Goal: Task Accomplishment & Management: Manage account settings

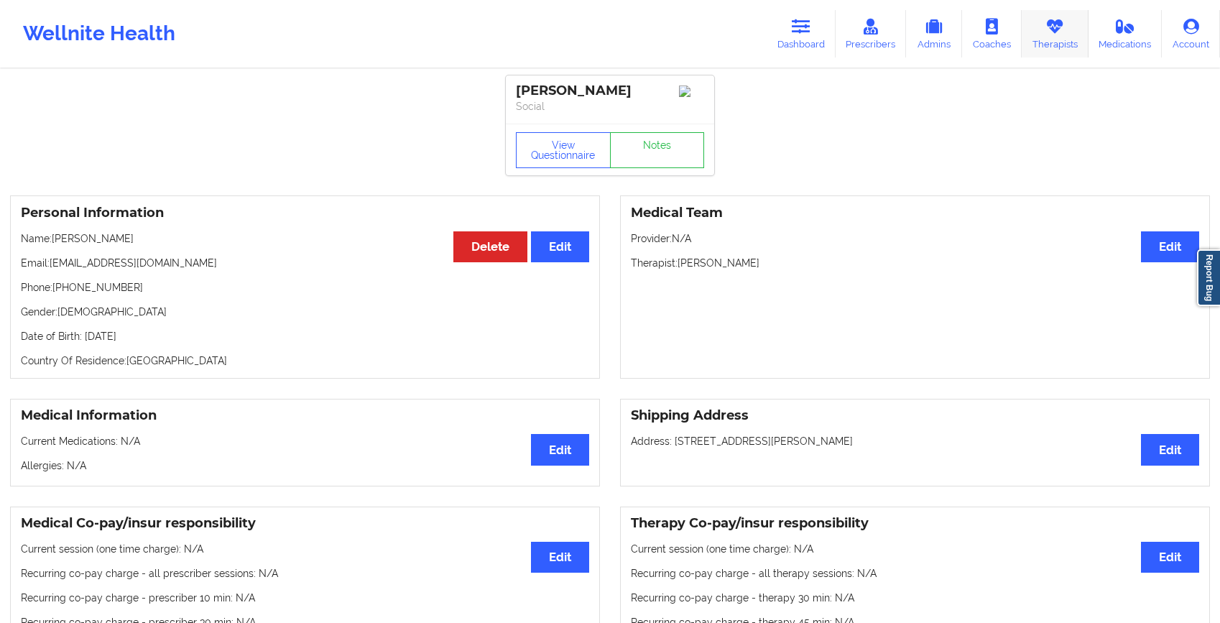
click at [1068, 34] on link "Therapists" at bounding box center [1055, 33] width 67 height 47
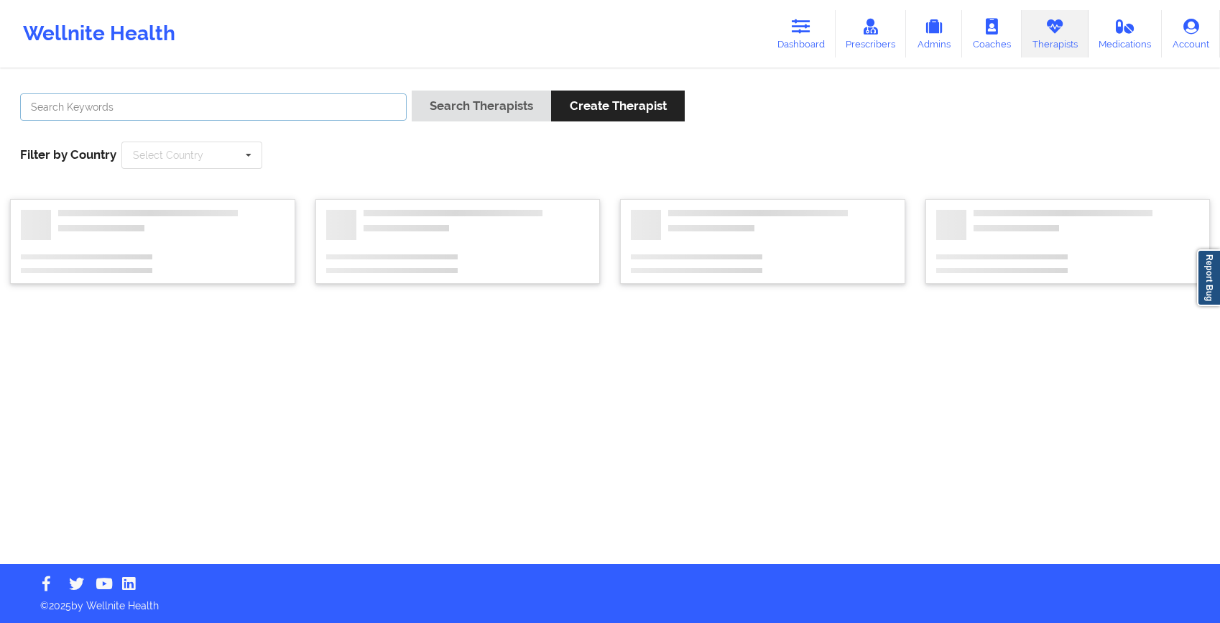
click at [164, 110] on input "text" at bounding box center [213, 106] width 386 height 27
paste input "[PERSON_NAME]"
click at [458, 106] on button "Search Therapists" at bounding box center [481, 106] width 139 height 31
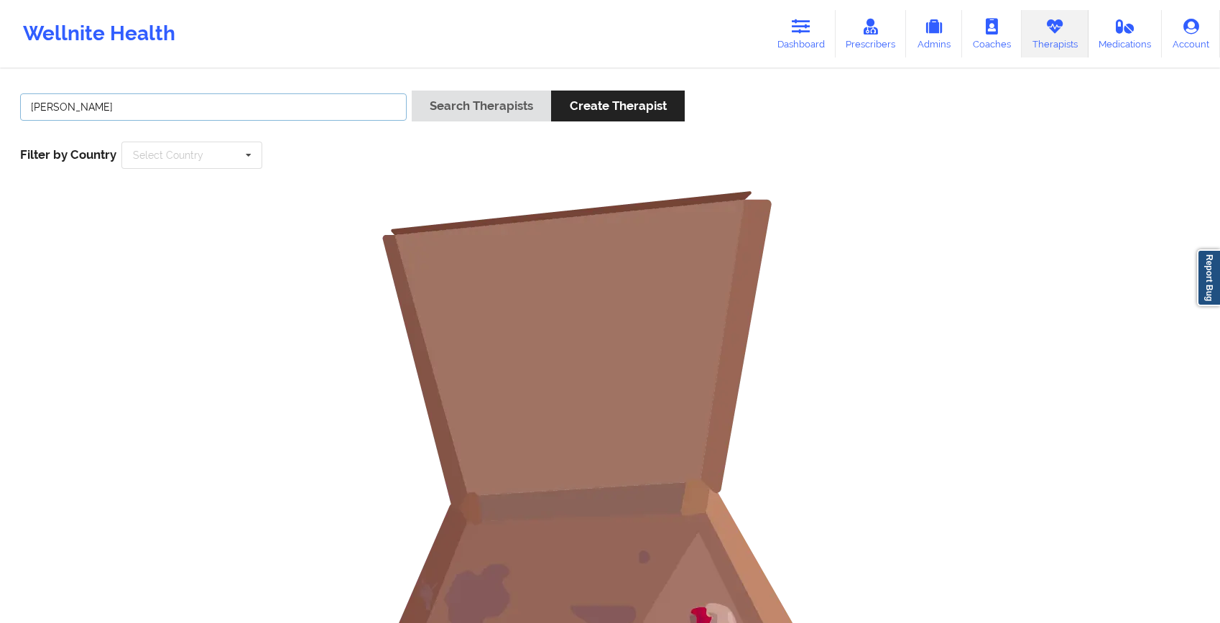
drag, startPoint x: 62, startPoint y: 103, endPoint x: -26, endPoint y: 77, distance: 91.4
click at [0, 77] on html "Wellnite Health Dashboard Prescribers Admins Coaches Therapists Medications Acc…" at bounding box center [610, 311] width 1220 height 623
type input "[PERSON_NAME]"
click at [500, 101] on button "Search Therapists" at bounding box center [481, 106] width 139 height 31
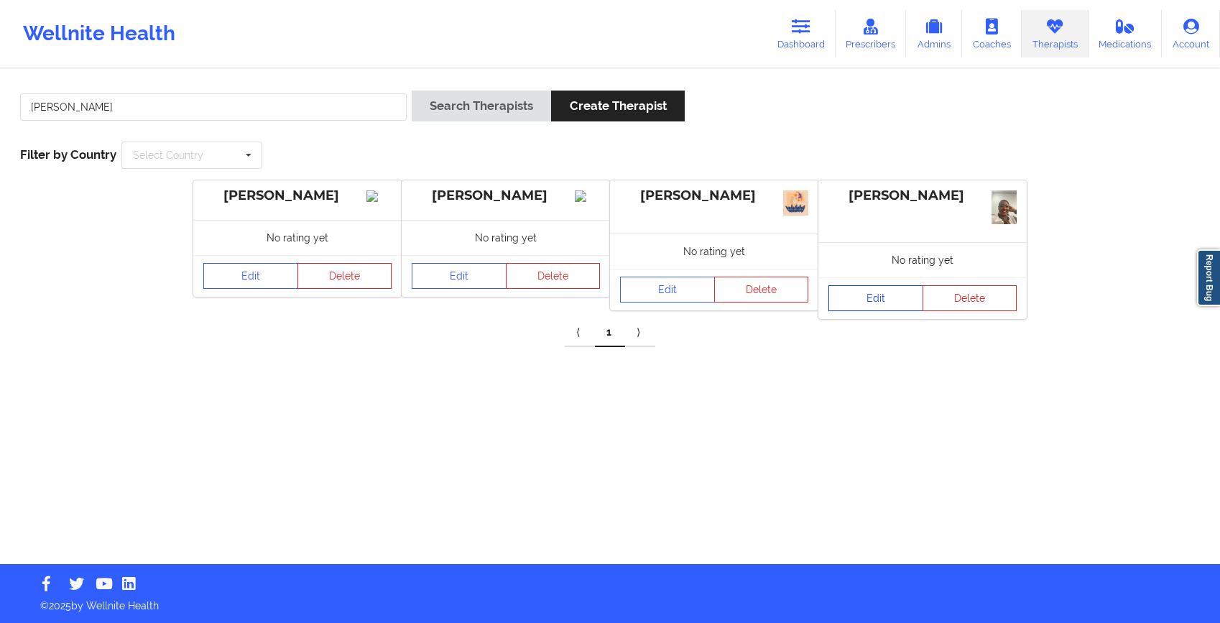
click at [883, 305] on link "Edit" at bounding box center [875, 298] width 95 height 26
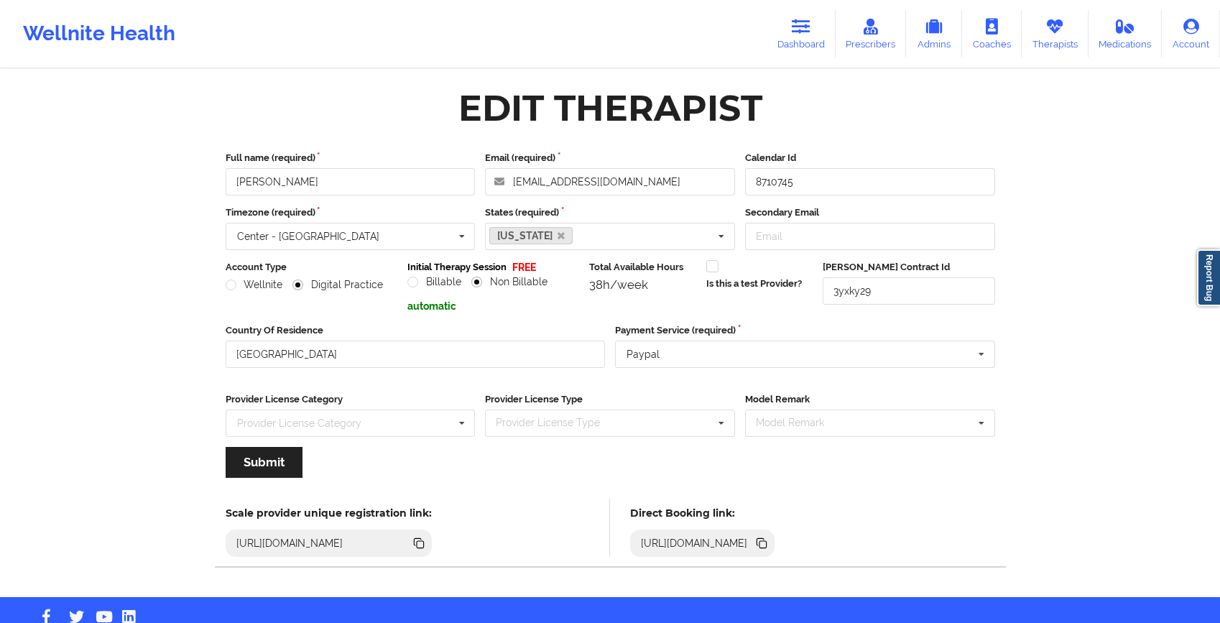
click at [754, 538] on div "[URL][DOMAIN_NAME]" at bounding box center [694, 543] width 119 height 14
copy div "[URL][DOMAIN_NAME]"
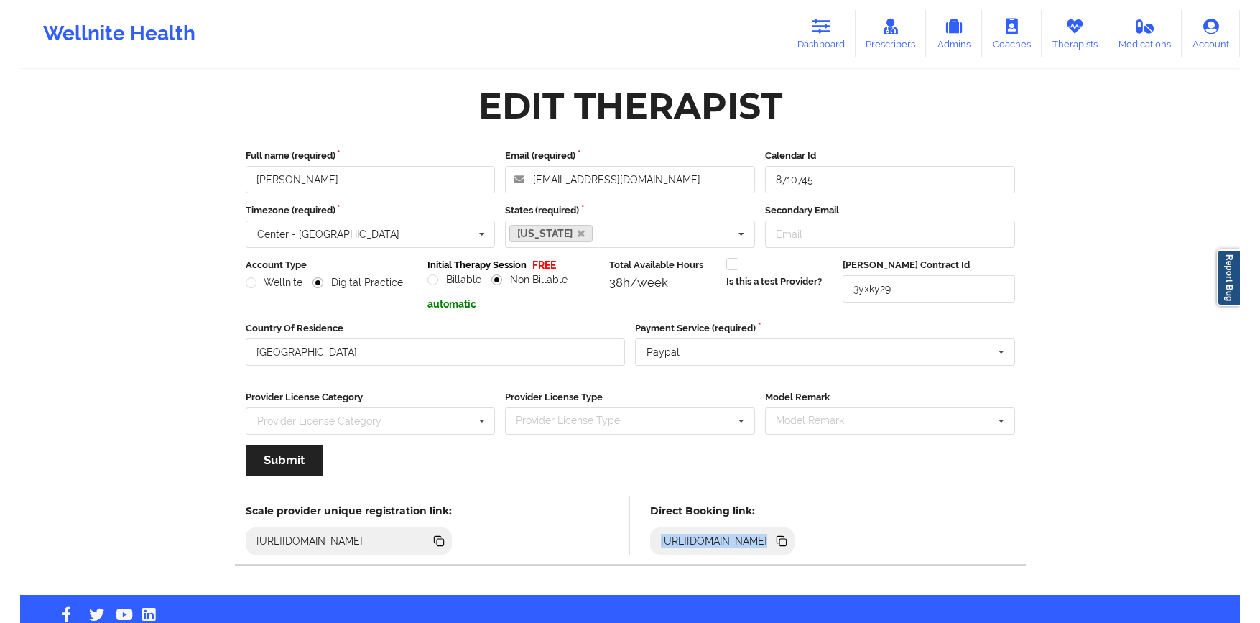
scroll to position [32, 0]
